Goal: Information Seeking & Learning: Learn about a topic

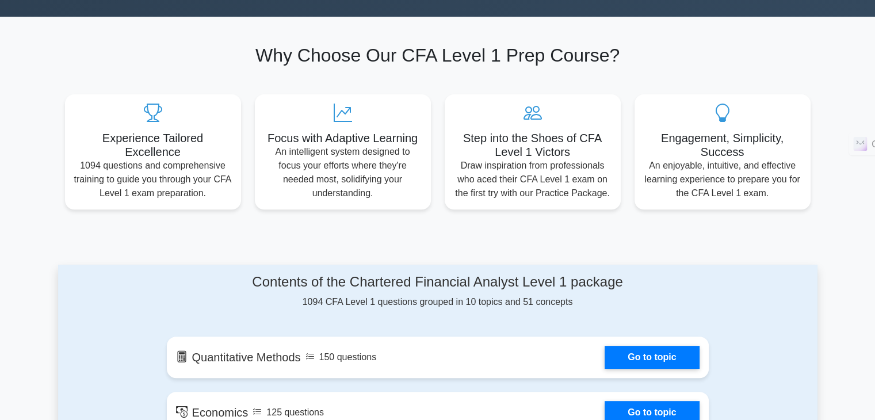
scroll to position [115, 0]
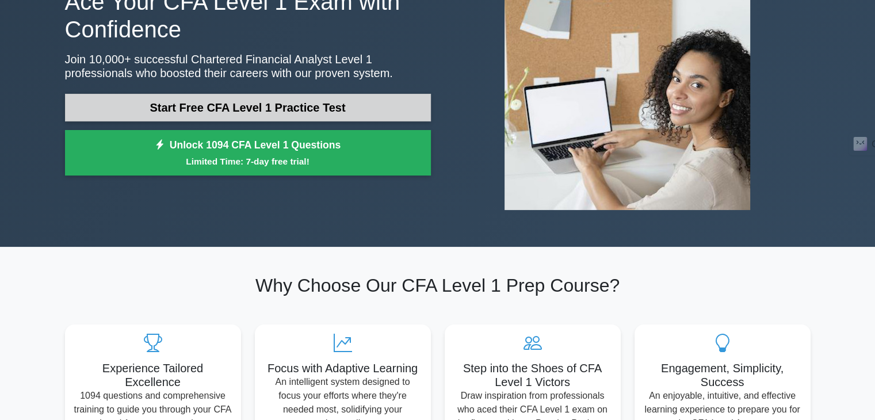
click at [338, 104] on link "Start Free CFA Level 1 Practice Test" at bounding box center [248, 108] width 366 height 28
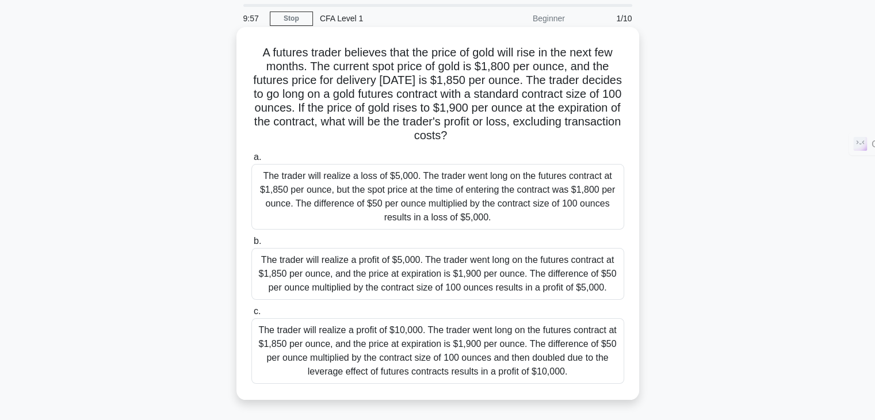
scroll to position [58, 0]
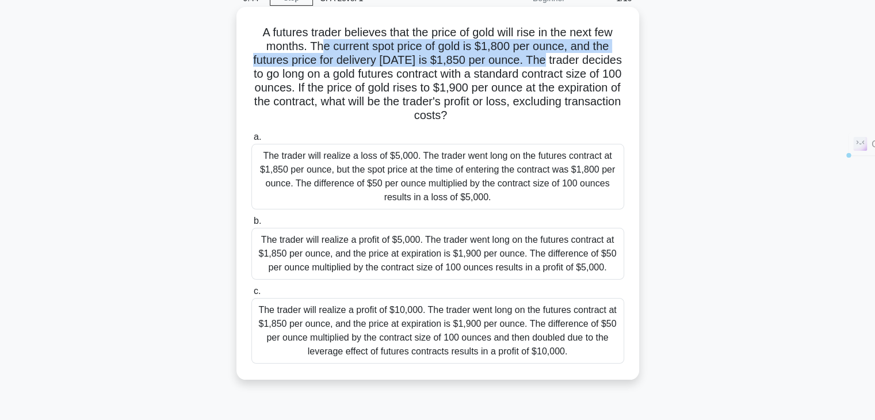
drag, startPoint x: 320, startPoint y: 42, endPoint x: 561, endPoint y: 65, distance: 241.6
click at [561, 65] on h5 "A futures trader believes that the price of gold will rise in the next few mont…" at bounding box center [437, 74] width 375 height 98
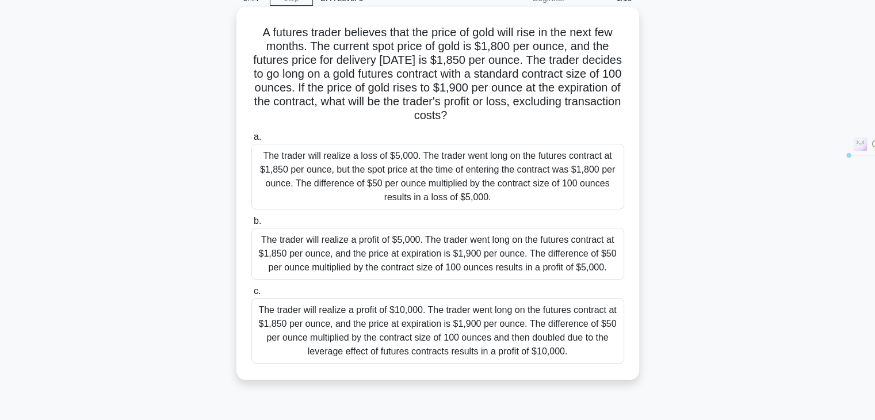
click at [559, 72] on h5 "A futures trader believes that the price of gold will rise in the next few mont…" at bounding box center [437, 74] width 375 height 98
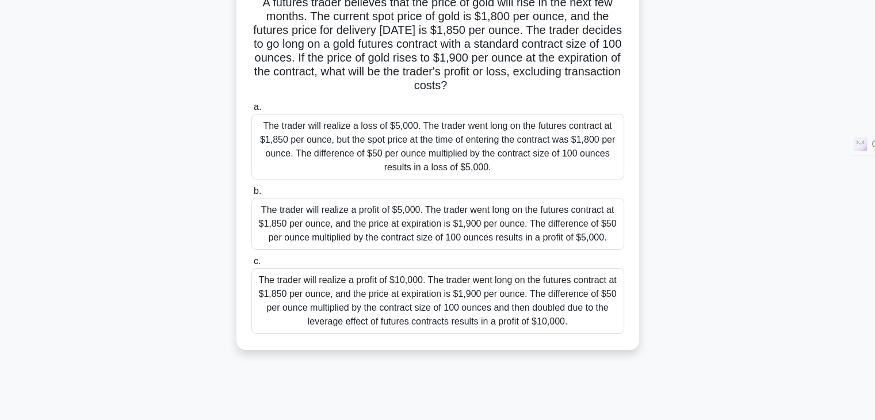
scroll to position [173, 0]
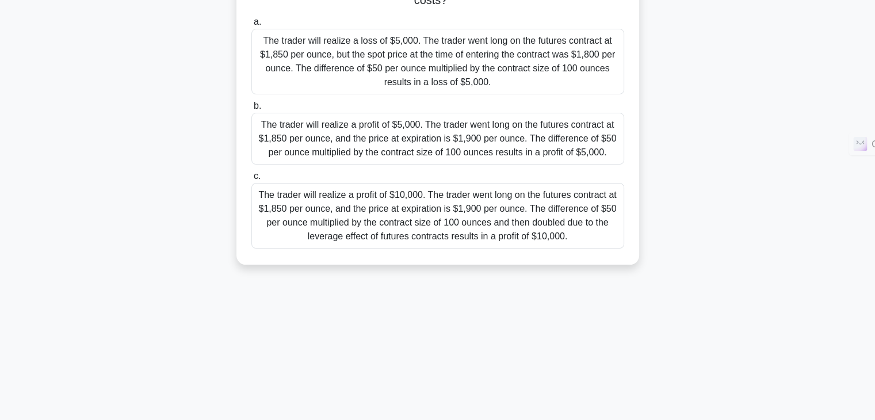
click at [376, 192] on div "The trader will realize a profit of $10,000. The trader went long on the future…" at bounding box center [437, 216] width 373 height 66
click at [251, 180] on input "c. The trader will realize a profit of $10,000. The trader went long on the fut…" at bounding box center [251, 176] width 0 height 7
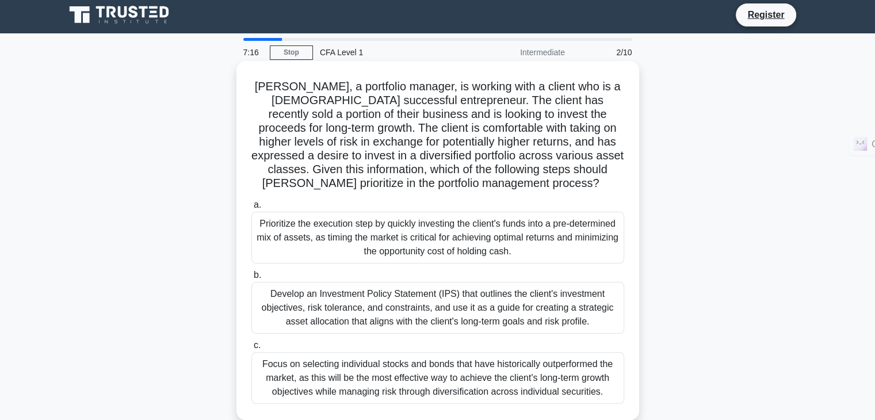
scroll to position [0, 0]
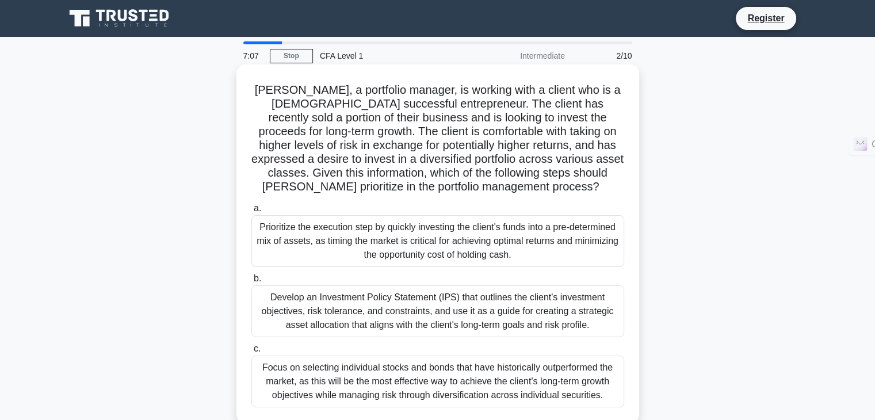
drag, startPoint x: 409, startPoint y: 222, endPoint x: 418, endPoint y: 231, distance: 13.0
click at [412, 224] on div "Prioritize the execution step by quickly investing the client's funds into a pr…" at bounding box center [437, 241] width 373 height 52
click at [422, 234] on div "Prioritize the execution step by quickly investing the client's funds into a pr…" at bounding box center [437, 241] width 373 height 52
click at [251, 212] on input "a. Prioritize the execution step by quickly investing the client's funds into a…" at bounding box center [251, 208] width 0 height 7
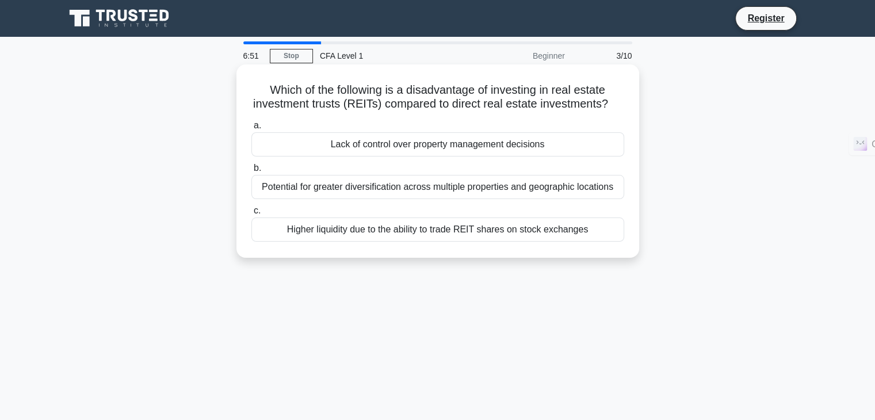
click at [415, 156] on div "Lack of control over property management decisions" at bounding box center [437, 144] width 373 height 24
click at [251, 129] on input "a. Lack of control over property management decisions" at bounding box center [251, 125] width 0 height 7
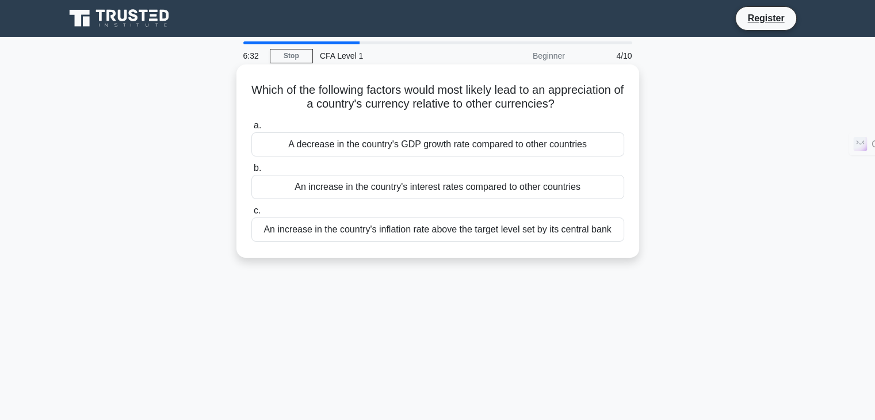
click at [324, 235] on div "An increase in the country's inflation rate above the target level set by its c…" at bounding box center [437, 229] width 373 height 24
click at [251, 215] on input "c. An increase in the country's inflation rate above the target level set by it…" at bounding box center [251, 210] width 0 height 7
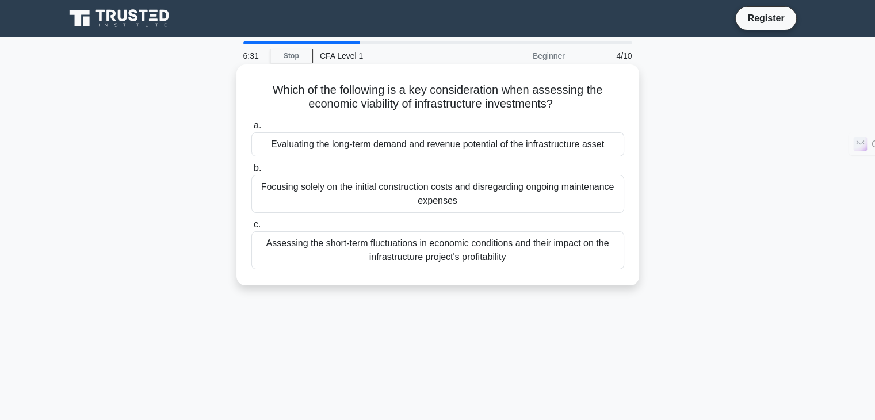
click at [395, 193] on div "Focusing solely on the initial construction costs and disregarding ongoing main…" at bounding box center [437, 194] width 373 height 38
click at [251, 172] on input "b. Focusing solely on the initial construction costs and disregarding ongoing m…" at bounding box center [251, 168] width 0 height 7
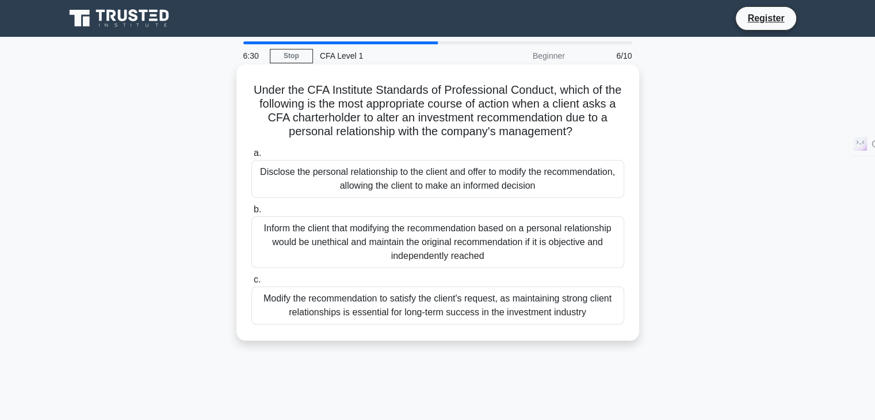
click at [406, 161] on div "Disclose the personal relationship to the client and offer to modify the recomm…" at bounding box center [437, 179] width 373 height 38
click at [251, 157] on input "a. Disclose the personal relationship to the client and offer to modify the rec…" at bounding box center [251, 153] width 0 height 7
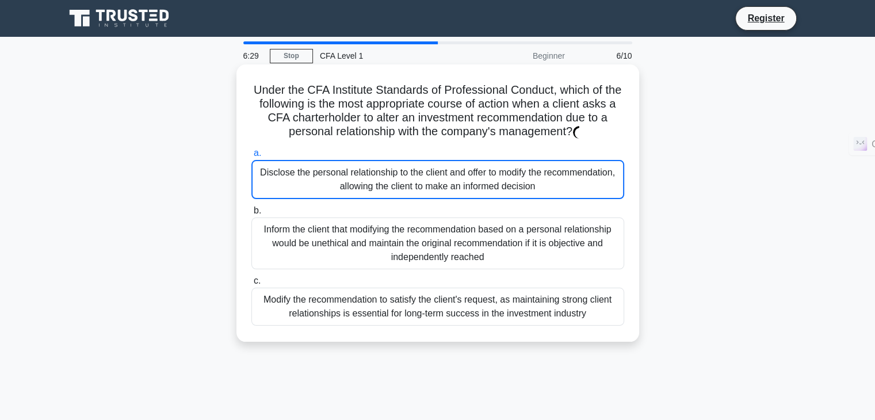
click at [410, 170] on div "Disclose the personal relationship to the client and offer to modify the recomm…" at bounding box center [437, 179] width 373 height 39
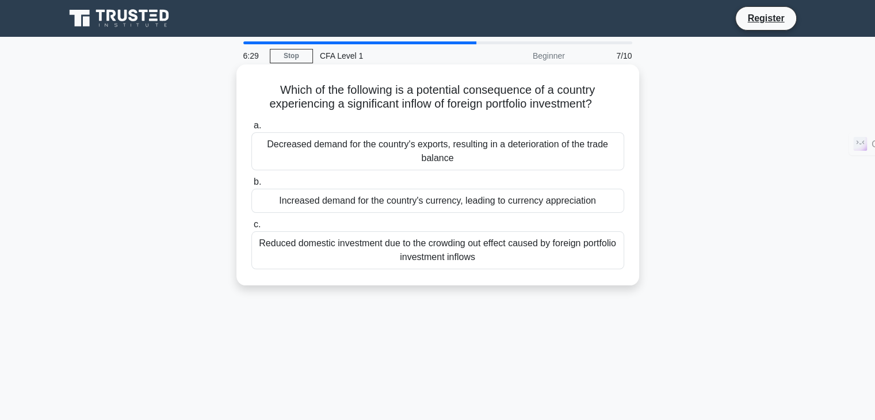
click at [432, 263] on div "Reduced domestic investment due to the crowding out effect caused by foreign po…" at bounding box center [437, 250] width 373 height 38
click at [251, 228] on input "c. Reduced domestic investment due to the crowding out effect caused by foreign…" at bounding box center [251, 224] width 0 height 7
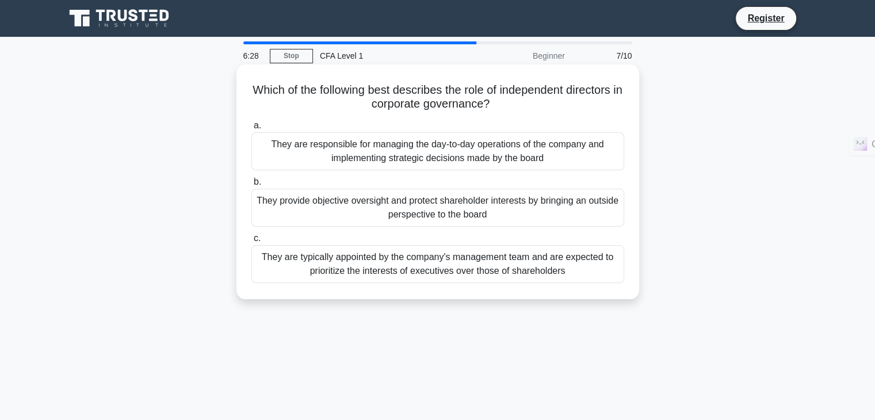
click at [435, 208] on div "They provide objective oversight and protect shareholder interests by bringing …" at bounding box center [437, 208] width 373 height 38
click at [251, 186] on input "b. They provide objective oversight and protect shareholder interests by bringi…" at bounding box center [251, 181] width 0 height 7
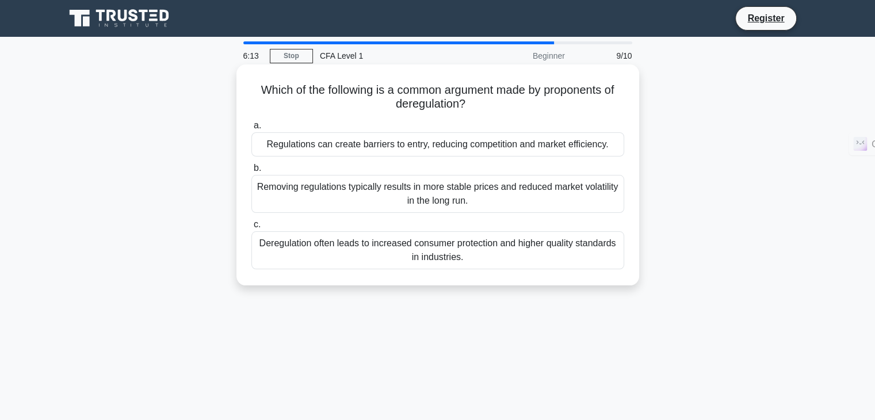
click at [408, 207] on div "Removing regulations typically results in more stable prices and reduced market…" at bounding box center [437, 194] width 373 height 38
click at [251, 172] on input "b. Removing regulations typically results in more stable prices and reduced mar…" at bounding box center [251, 168] width 0 height 7
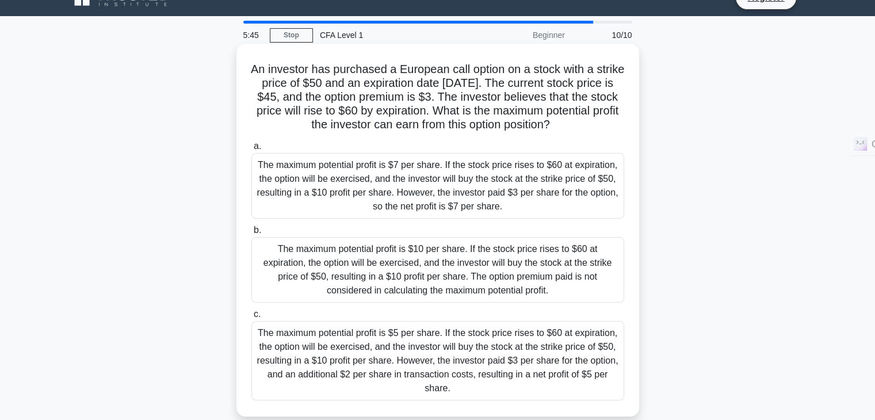
scroll to position [58, 0]
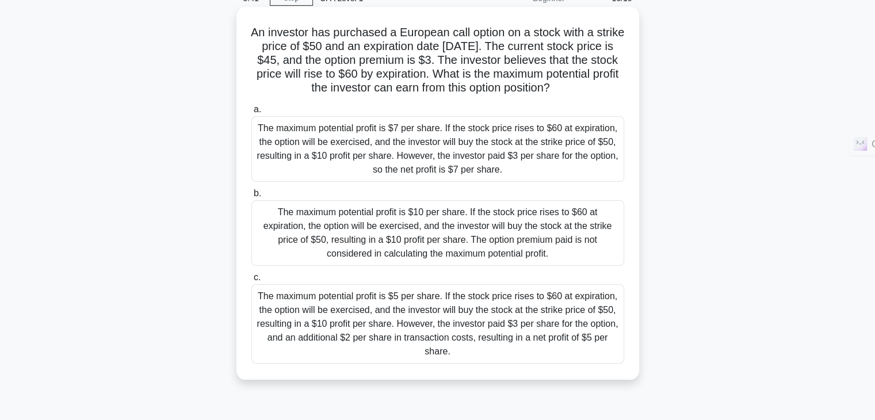
click at [526, 319] on div "The maximum potential profit is $5 per share. If the stock price rises to $60 a…" at bounding box center [437, 323] width 373 height 79
click at [251, 281] on input "c. The maximum potential profit is $5 per share. If the stock price rises to $6…" at bounding box center [251, 277] width 0 height 7
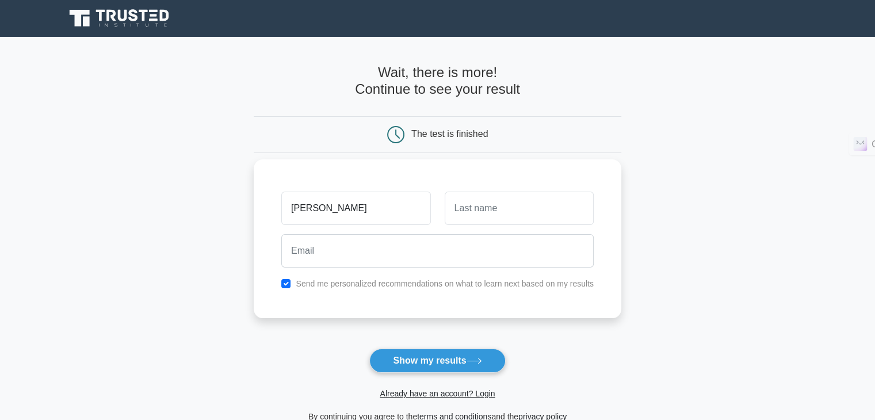
type input "truong"
click at [558, 219] on input "text" at bounding box center [519, 208] width 149 height 33
type input "Minh"
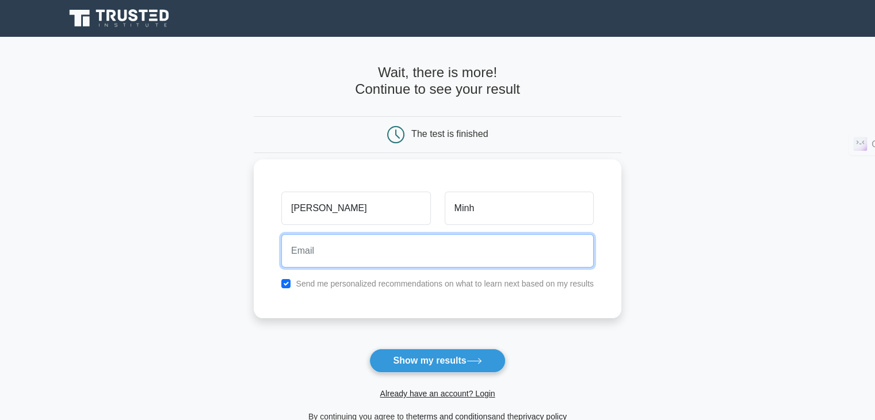
click at [542, 250] on input "email" at bounding box center [437, 250] width 312 height 33
type input "lethiettruongminh@gmail.com"
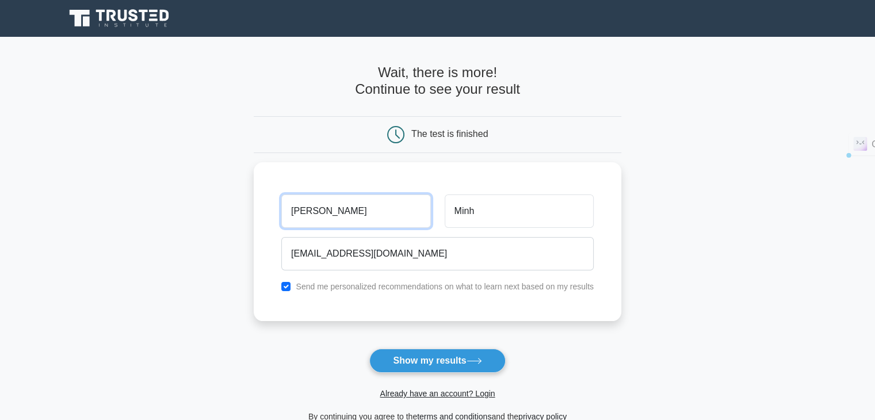
drag, startPoint x: 343, startPoint y: 216, endPoint x: 216, endPoint y: 207, distance: 126.9
click at [216, 207] on main "Wait, there is more! Continue to see your result The test is finished truong Mi…" at bounding box center [437, 244] width 875 height 414
type input "Truong"
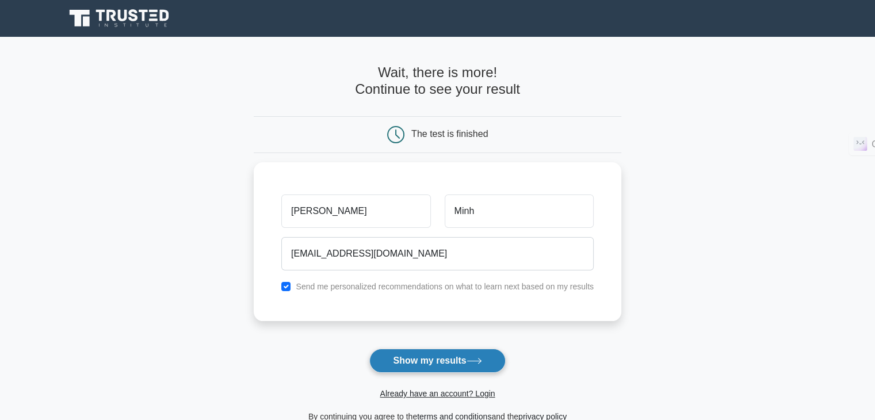
click at [440, 365] on button "Show my results" at bounding box center [437, 361] width 136 height 24
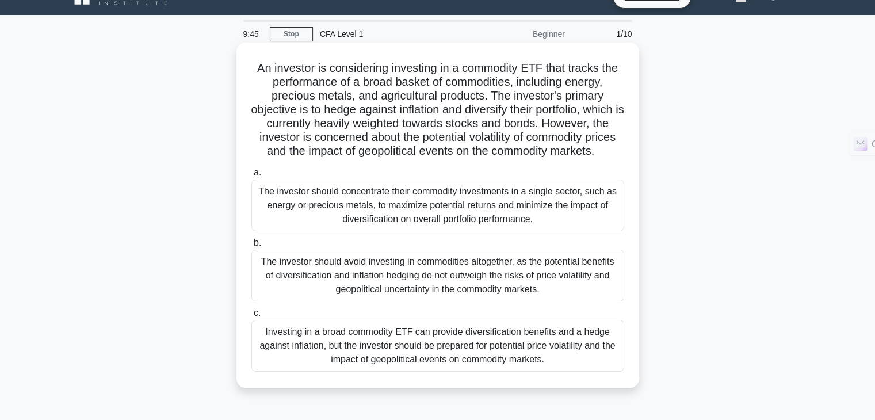
scroll to position [23, 0]
